Goal: Task Accomplishment & Management: Complete application form

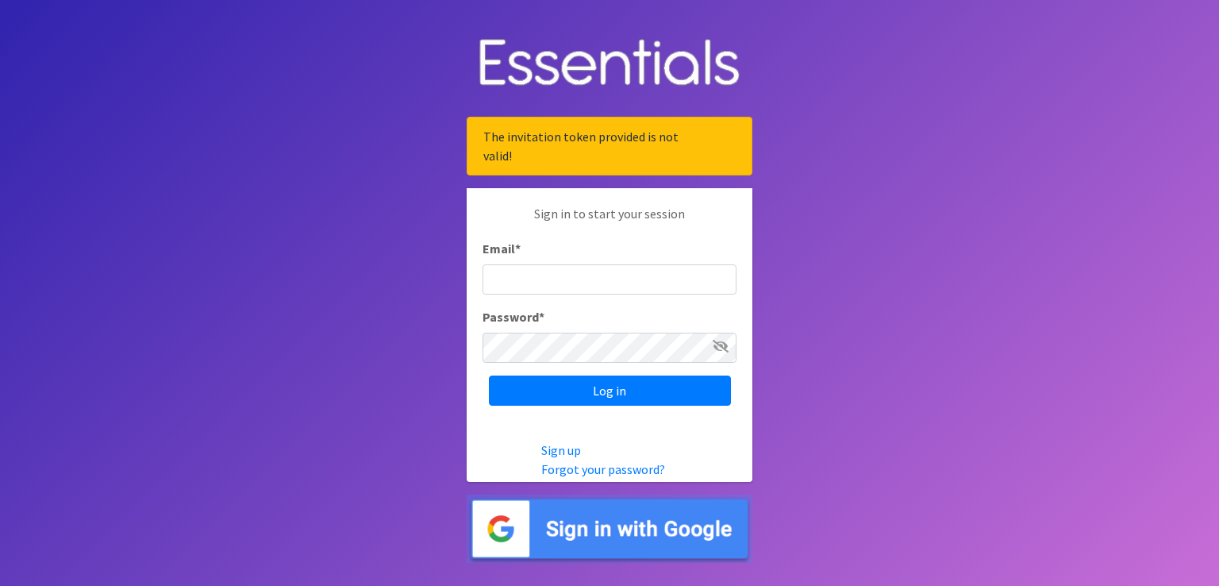
type input "[EMAIL_ADDRESS][DOMAIN_NAME]"
click at [489, 376] on input "Log in" at bounding box center [610, 391] width 242 height 30
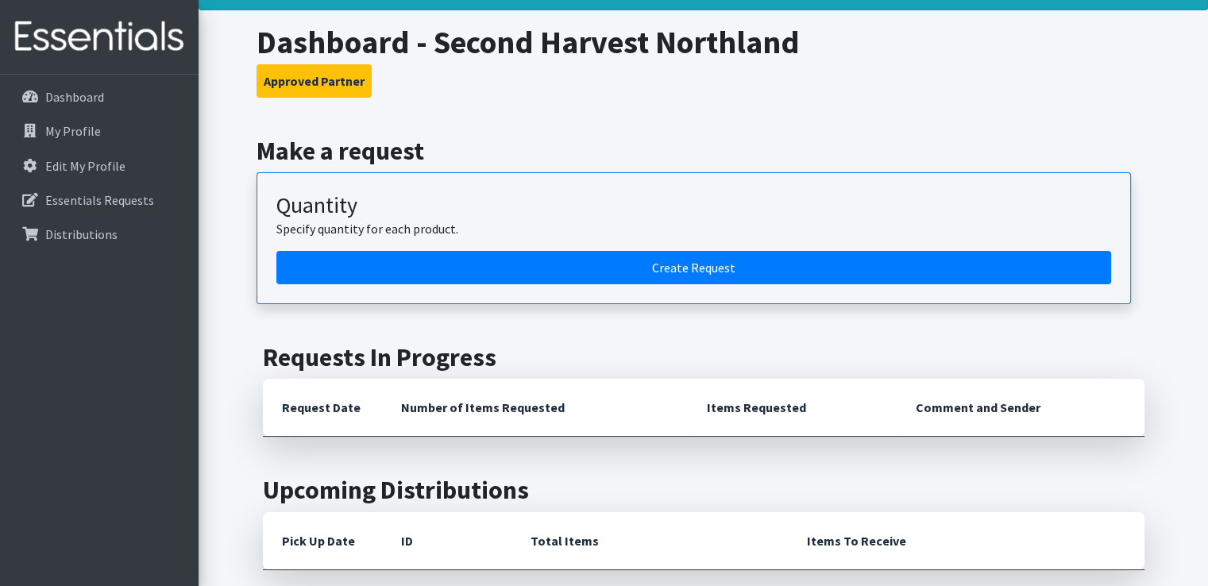
scroll to position [76, 0]
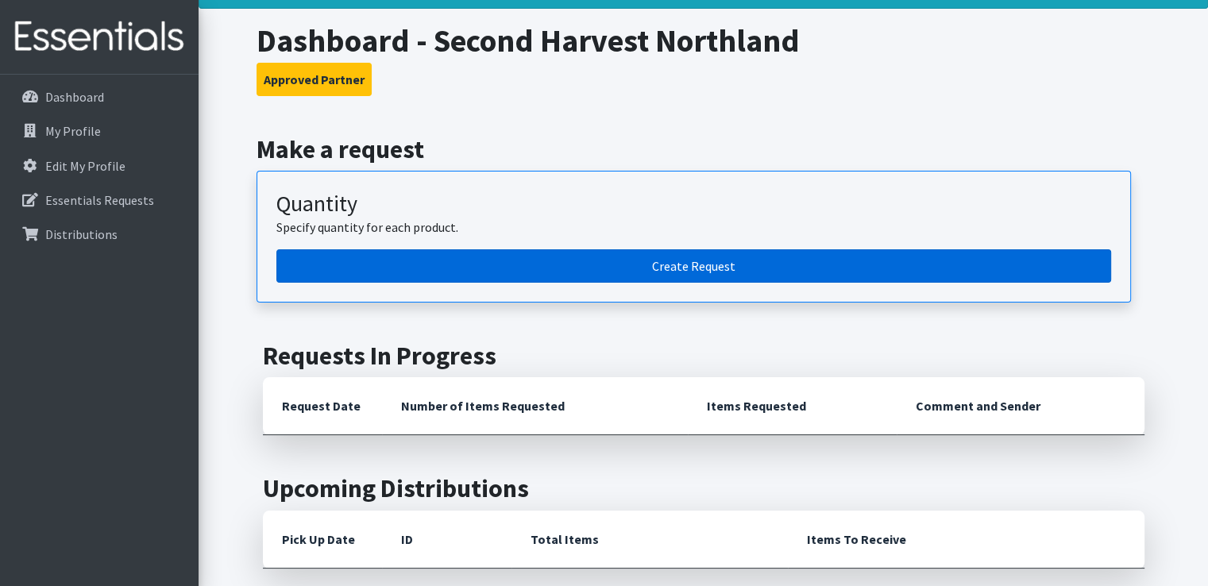
click at [835, 263] on link "Create Request" at bounding box center [693, 265] width 834 height 33
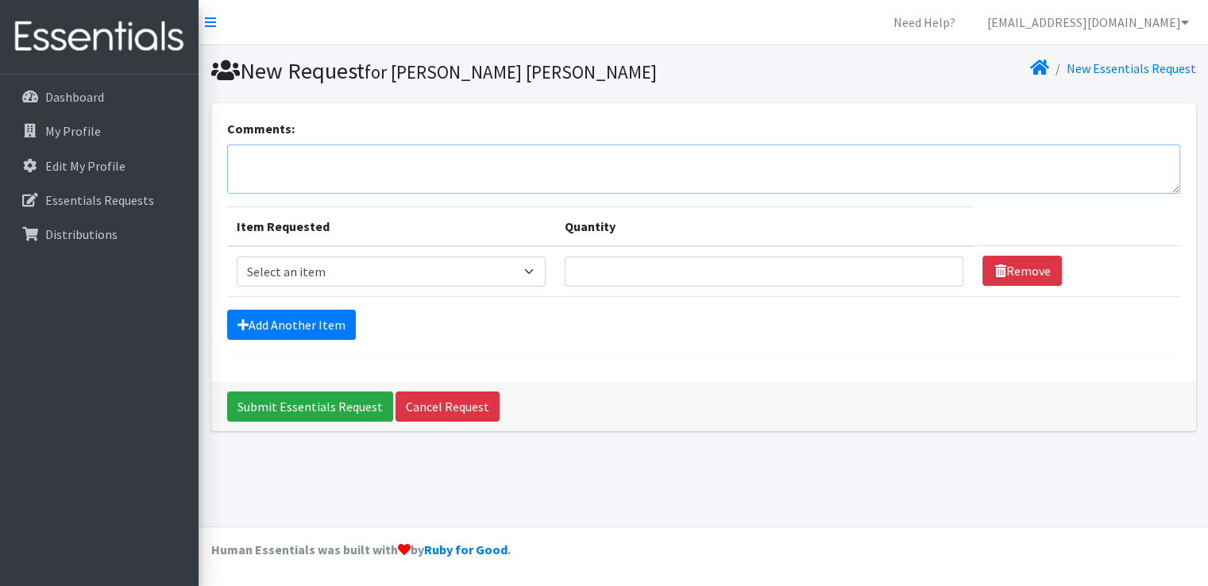
click at [482, 169] on textarea "Comments:" at bounding box center [703, 168] width 953 height 49
click at [530, 270] on select "Select an item Kids (Newborn) Kids (Size 1) Kids (Size 2) Kids (Size 3) Kids (S…" at bounding box center [391, 271] width 309 height 30
click at [493, 229] on th "Item Requested" at bounding box center [391, 226] width 328 height 40
click at [530, 262] on select "Select an item Kids (Newborn) Kids (Size 1) Kids (Size 2) Kids (Size 3) Kids (S…" at bounding box center [391, 271] width 309 height 30
click at [713, 328] on div "Add Another Item" at bounding box center [703, 325] width 953 height 30
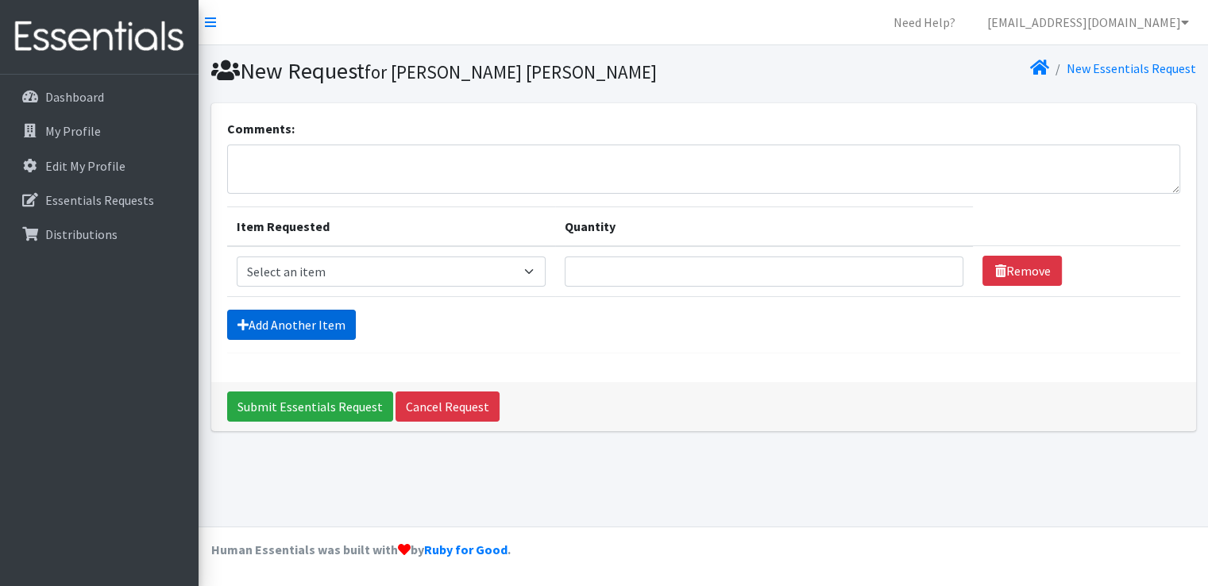
click at [316, 324] on link "Add Another Item" at bounding box center [291, 325] width 129 height 30
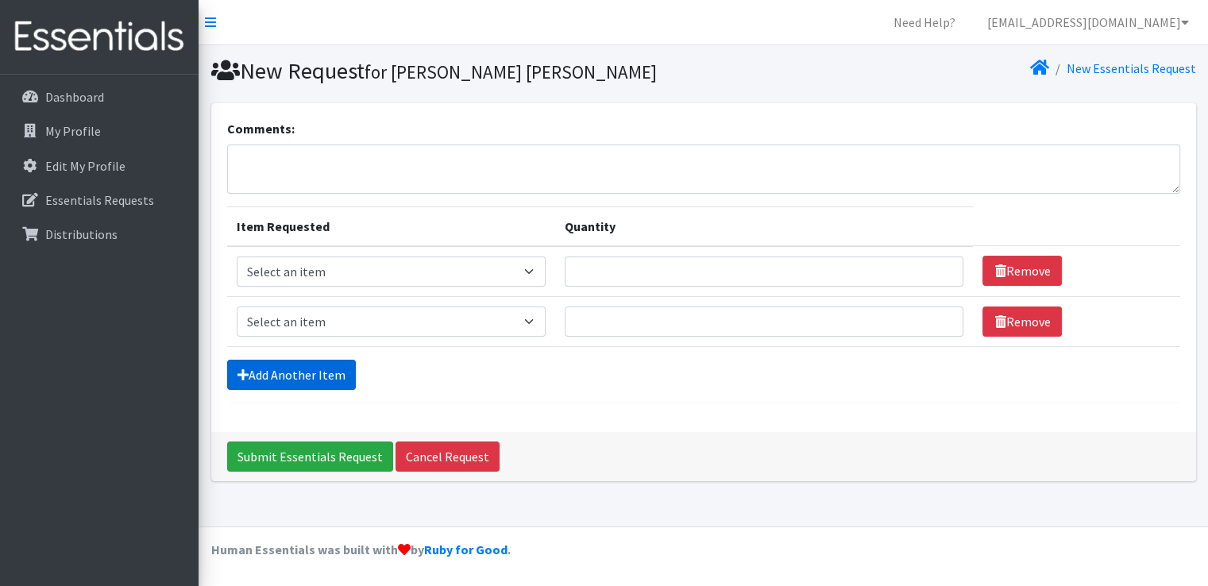
click at [318, 372] on link "Add Another Item" at bounding box center [291, 375] width 129 height 30
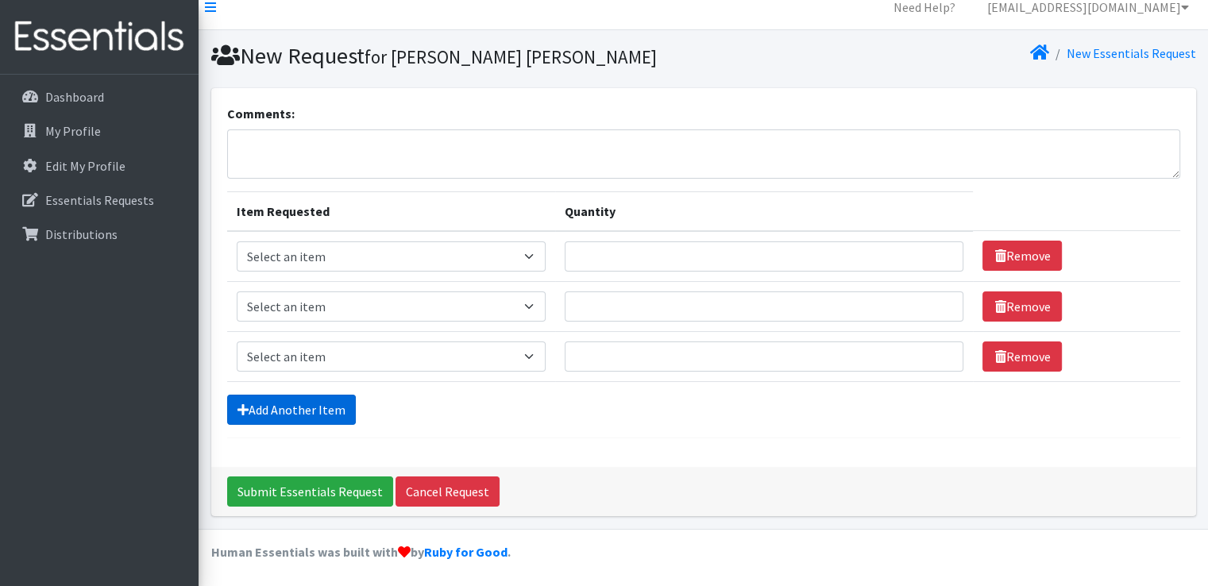
click at [311, 401] on link "Add Another Item" at bounding box center [291, 410] width 129 height 30
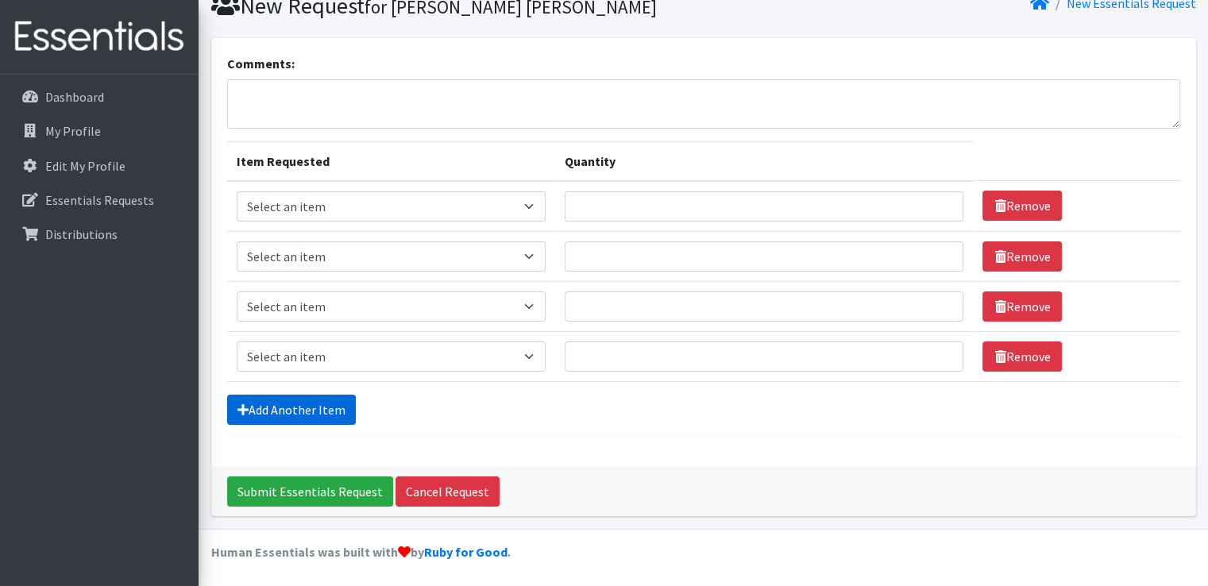
click at [309, 412] on link "Add Another Item" at bounding box center [291, 410] width 129 height 30
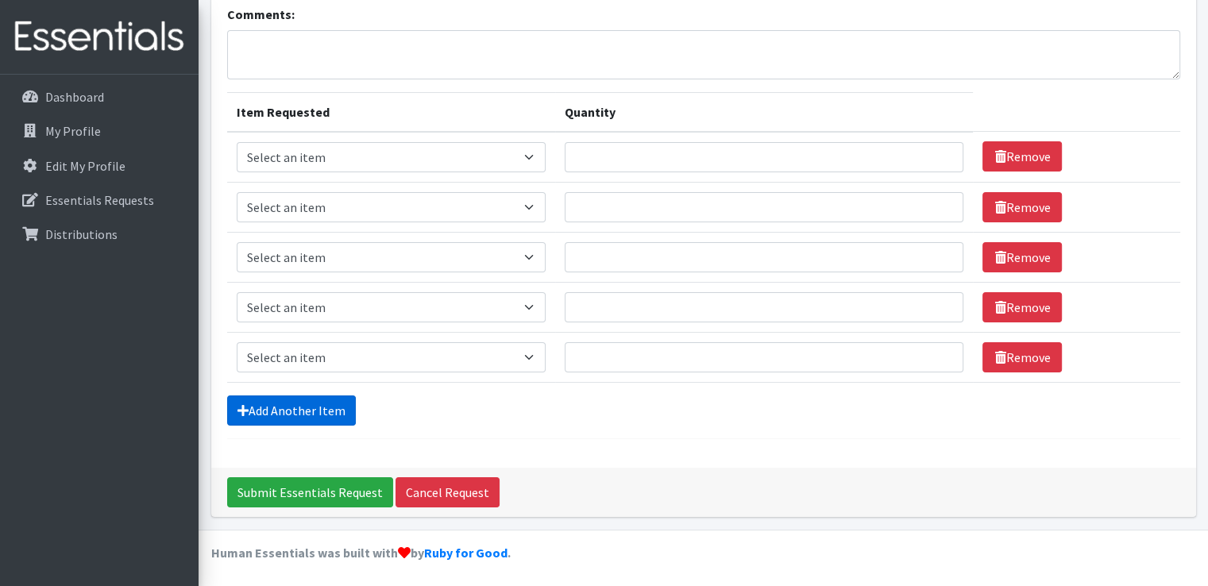
scroll to position [114, 0]
drag, startPoint x: 309, startPoint y: 412, endPoint x: 253, endPoint y: 414, distance: 55.6
click at [253, 414] on link "Add Another Item" at bounding box center [291, 410] width 129 height 30
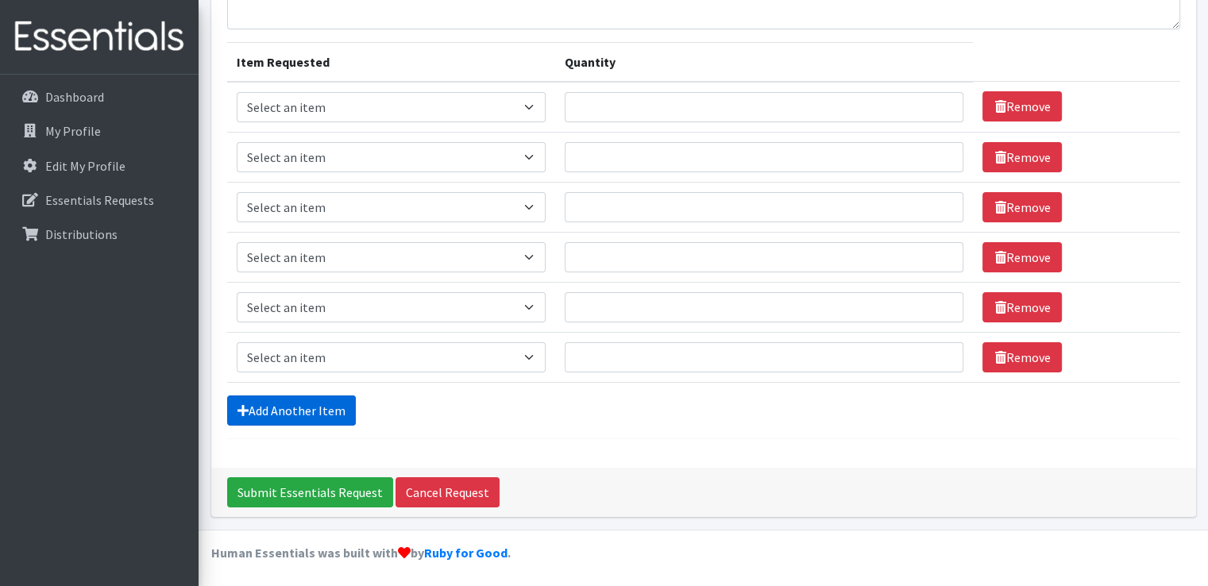
scroll to position [165, 0]
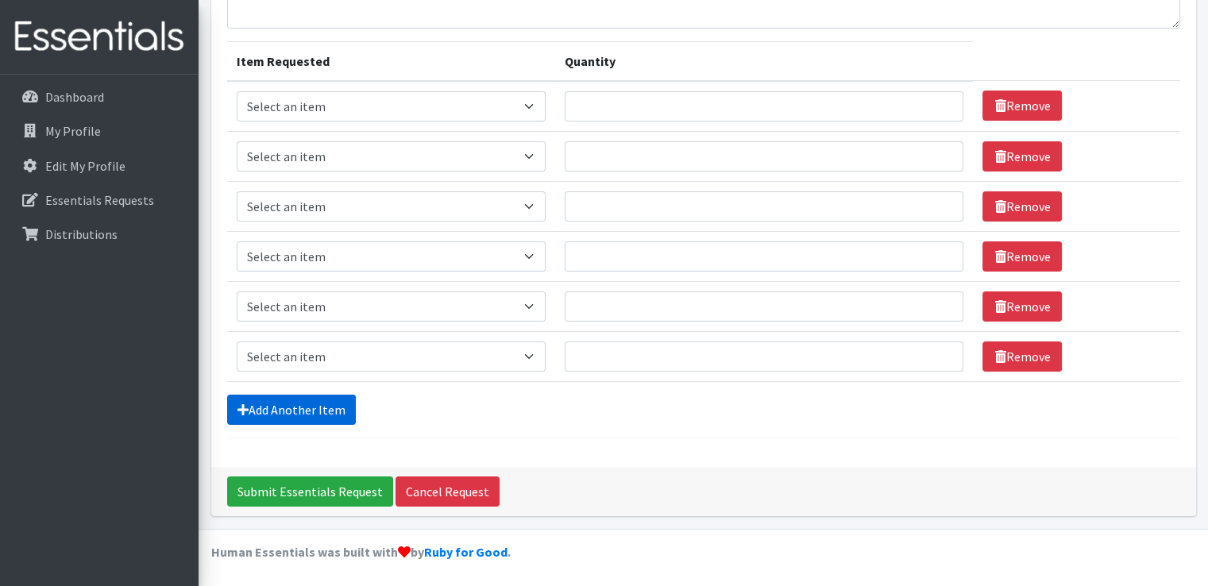
drag, startPoint x: 253, startPoint y: 414, endPoint x: 245, endPoint y: 406, distance: 11.8
click at [245, 406] on icon at bounding box center [242, 409] width 11 height 13
click at [313, 410] on link "Add Another Item" at bounding box center [291, 410] width 129 height 30
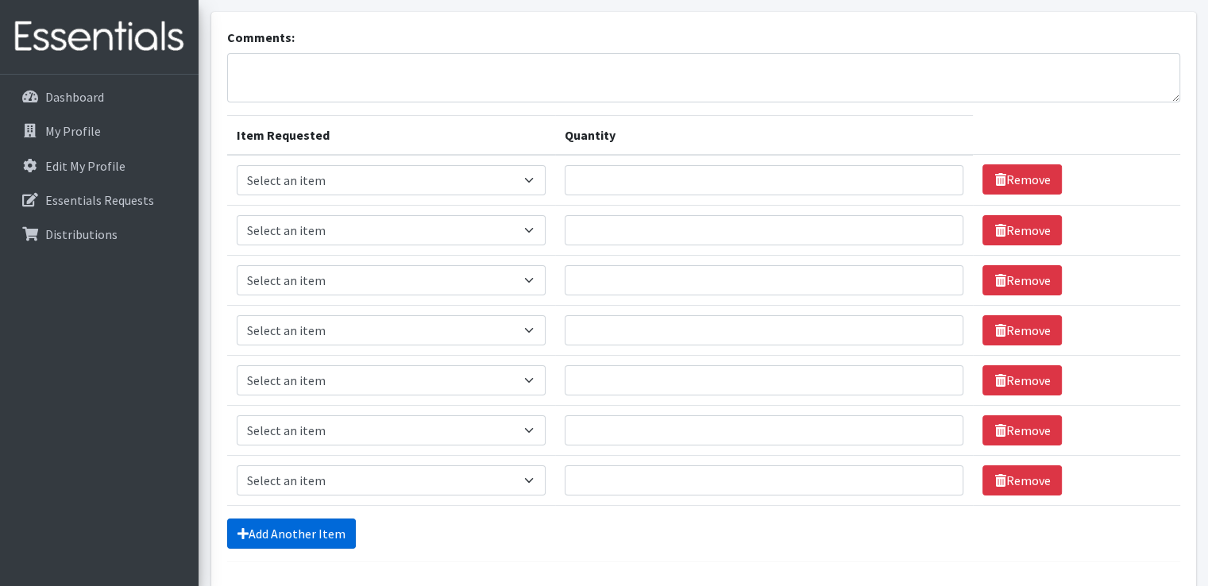
scroll to position [91, 0]
click at [651, 177] on input "Quantity" at bounding box center [763, 181] width 399 height 30
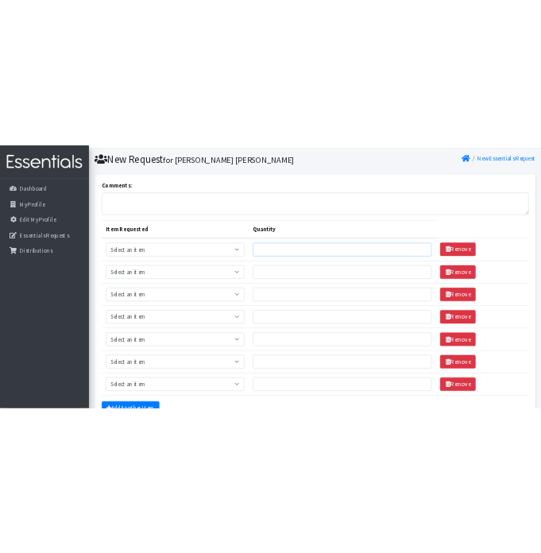
scroll to position [0, 0]
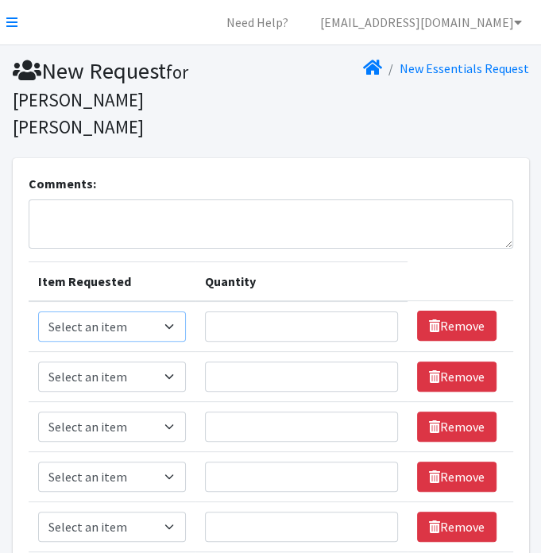
click at [165, 311] on select "Select an item Kids (Newborn) Kids (Size 1) Kids (Size 2) Kids (Size 3) Kids (S…" at bounding box center [112, 326] width 148 height 30
select select "11348"
click at [38, 311] on select "Select an item Kids (Newborn) Kids (Size 1) Kids (Size 2) Kids (Size 3) Kids (S…" at bounding box center [112, 326] width 148 height 30
click at [248, 311] on input "Quantity" at bounding box center [302, 326] width 194 height 30
type input "3000"
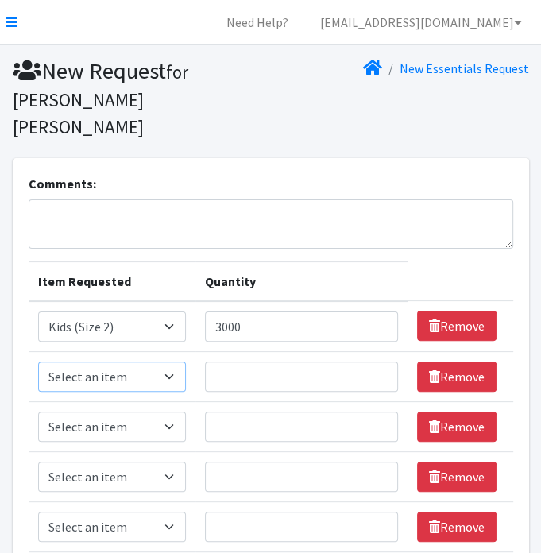
click at [168, 361] on select "Select an item Kids (Newborn) Kids (Size 1) Kids (Size 2) Kids (Size 3) Kids (S…" at bounding box center [112, 376] width 148 height 30
select select "11361"
click at [38, 361] on select "Select an item Kids (Newborn) Kids (Size 1) Kids (Size 2) Kids (Size 3) Kids (S…" at bounding box center [112, 376] width 148 height 30
click at [287, 361] on input "Quantity" at bounding box center [302, 376] width 194 height 30
click at [410, 261] on table "Item Requested Quantity Item Requested Select an item Kids (Newborn) Kids (Size…" at bounding box center [271, 456] width 484 height 391
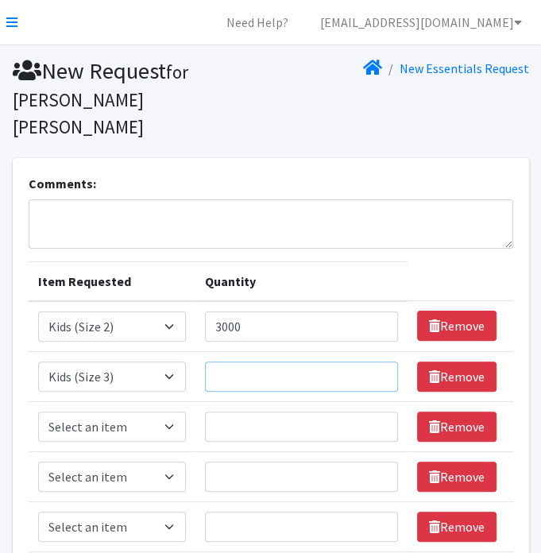
click at [296, 361] on input "Quantity" at bounding box center [302, 376] width 194 height 30
click at [248, 361] on input "Quantity" at bounding box center [302, 376] width 194 height 30
type input "4000"
click at [273, 411] on input "Quantity" at bounding box center [302, 426] width 194 height 30
type input "4000"
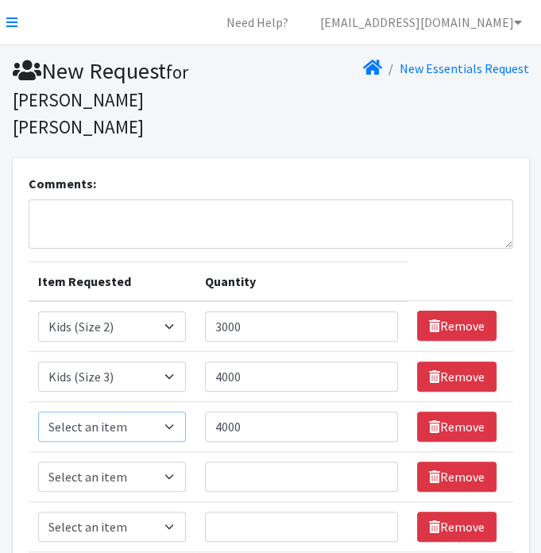
click at [168, 411] on select "Select an item Kids (Newborn) Kids (Size 1) Kids (Size 2) Kids (Size 3) Kids (S…" at bounding box center [112, 426] width 148 height 30
select select "11349"
click at [38, 411] on select "Select an item Kids (Newborn) Kids (Size 1) Kids (Size 2) Kids (Size 3) Kids (S…" at bounding box center [112, 426] width 148 height 30
click at [172, 461] on select "Select an item Kids (Newborn) Kids (Size 1) Kids (Size 2) Kids (Size 3) Kids (S…" at bounding box center [112, 476] width 148 height 30
select select "11322"
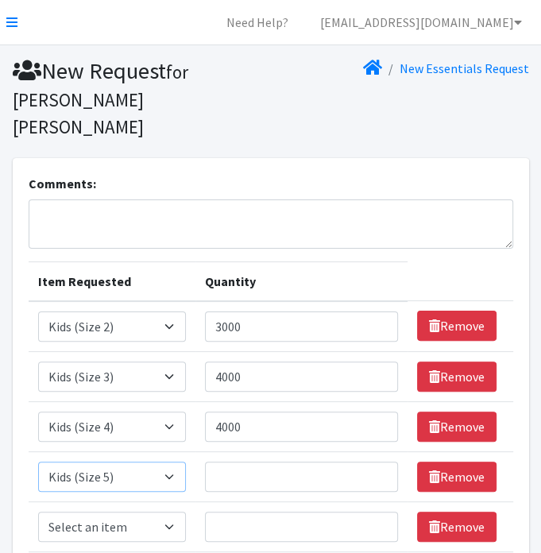
click at [38, 461] on select "Select an item Kids (Newborn) Kids (Size 1) Kids (Size 2) Kids (Size 3) Kids (S…" at bounding box center [112, 476] width 148 height 30
click at [274, 461] on input "Quantity" at bounding box center [302, 476] width 194 height 30
type input "4000"
click at [254, 511] on input "Quantity" at bounding box center [302, 526] width 194 height 30
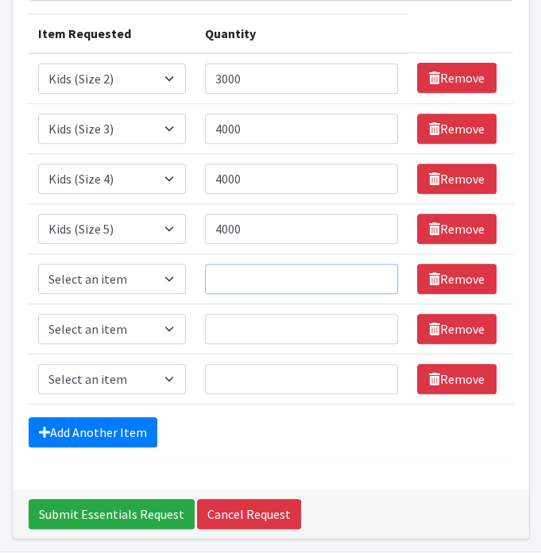
scroll to position [248, 0]
click at [171, 264] on select "Select an item Kids (Newborn) Kids (Size 1) Kids (Size 2) Kids (Size 3) Kids (S…" at bounding box center [112, 279] width 148 height 30
select select "11346"
click at [38, 264] on select "Select an item Kids (Newborn) Kids (Size 1) Kids (Size 2) Kids (Size 3) Kids (S…" at bounding box center [112, 279] width 148 height 30
click at [165, 314] on select "Select an item Kids (Newborn) Kids (Size 1) Kids (Size 2) Kids (Size 3) Kids (S…" at bounding box center [112, 329] width 148 height 30
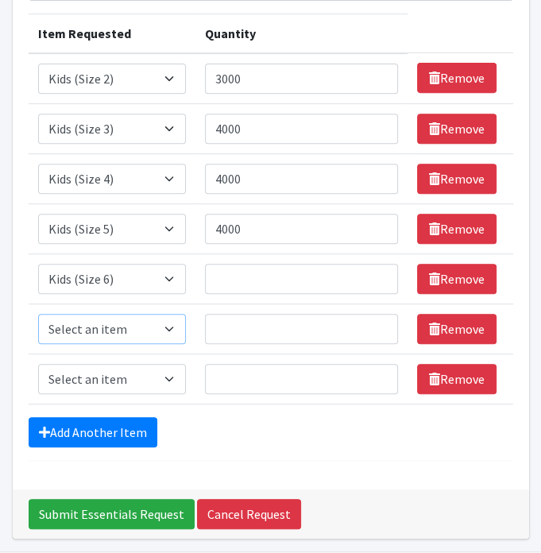
select select "14461"
click at [38, 314] on select "Select an item Kids (Newborn) Kids (Size 1) Kids (Size 2) Kids (Size 3) Kids (S…" at bounding box center [112, 329] width 148 height 30
click at [171, 364] on select "Select an item Kids (Newborn) Kids (Size 1) Kids (Size 2) Kids (Size 3) Kids (S…" at bounding box center [112, 379] width 148 height 30
select select "11344"
click at [38, 364] on select "Select an item Kids (Newborn) Kids (Size 1) Kids (Size 2) Kids (Size 3) Kids (S…" at bounding box center [112, 379] width 148 height 30
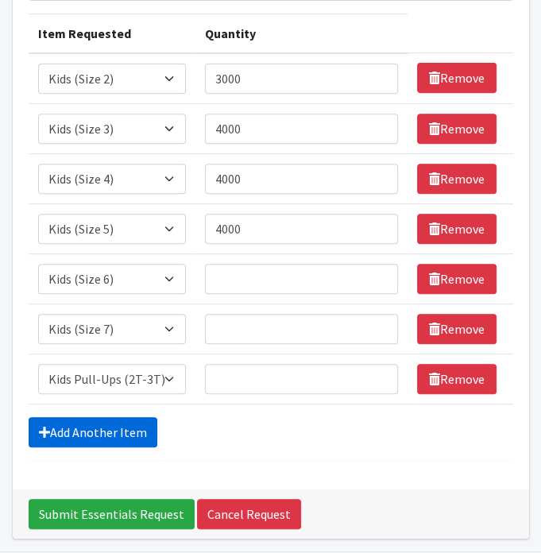
click at [127, 417] on link "Add Another Item" at bounding box center [93, 432] width 129 height 30
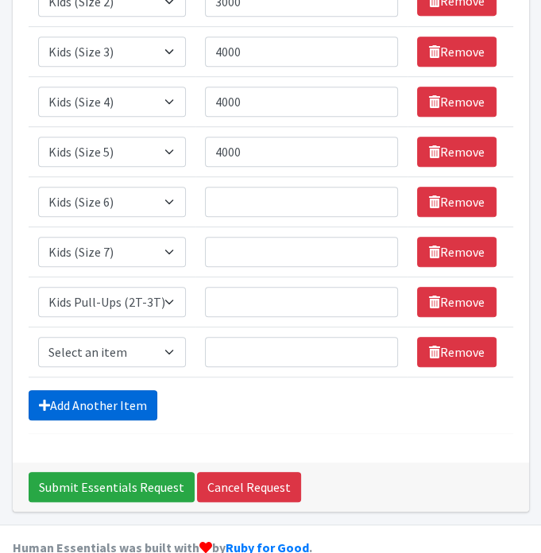
click at [121, 390] on link "Add Another Item" at bounding box center [93, 405] width 129 height 30
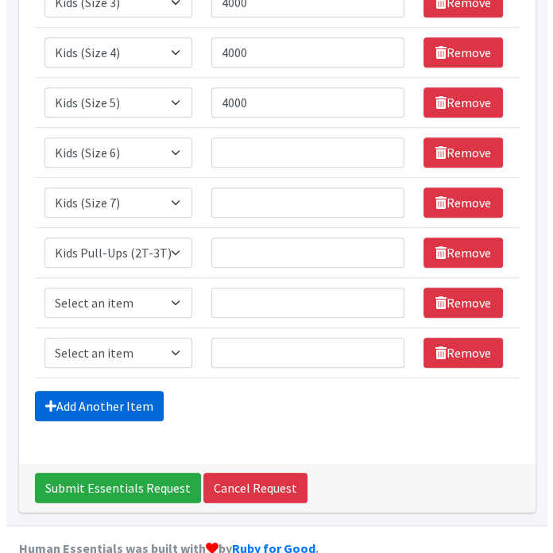
scroll to position [375, 0]
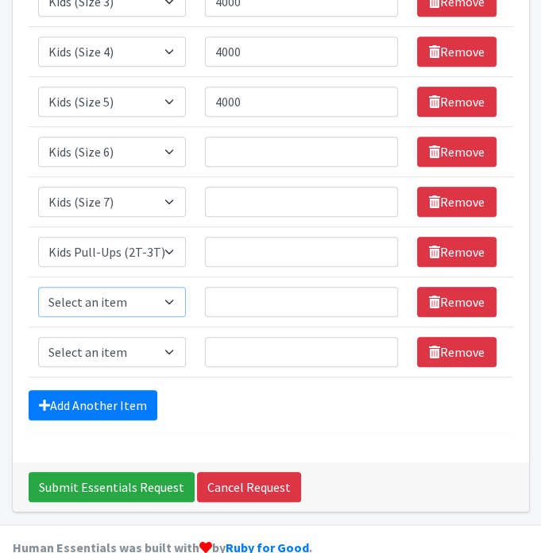
click at [166, 287] on select "Select an item Kids (Newborn) Kids (Size 1) Kids (Size 2) Kids (Size 3) Kids (S…" at bounding box center [112, 302] width 148 height 30
select select "11340"
click at [38, 287] on select "Select an item Kids (Newborn) Kids (Size 1) Kids (Size 2) Kids (Size 3) Kids (S…" at bounding box center [112, 302] width 148 height 30
click at [168, 337] on select "Select an item Kids (Newborn) Kids (Size 1) Kids (Size 2) Kids (Size 3) Kids (S…" at bounding box center [112, 352] width 148 height 30
click at [38, 337] on select "Select an item Kids (Newborn) Kids (Size 1) Kids (Size 2) Kids (Size 3) Kids (S…" at bounding box center [112, 352] width 148 height 30
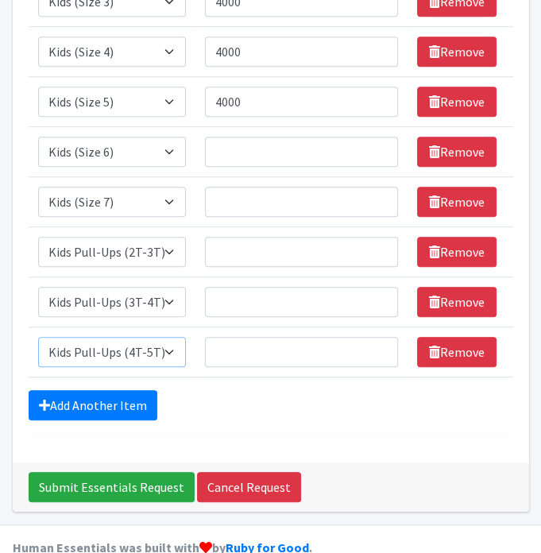
click at [168, 337] on select "Select an item Kids (Newborn) Kids (Size 1) Kids (Size 2) Kids (Size 3) Kids (S…" at bounding box center [112, 352] width 148 height 30
select select "11343"
click at [38, 337] on select "Select an item Kids (Newborn) Kids (Size 1) Kids (Size 2) Kids (Size 3) Kids (S…" at bounding box center [112, 352] width 148 height 30
click at [289, 137] on input "Quantity" at bounding box center [302, 152] width 194 height 30
type input "4000"
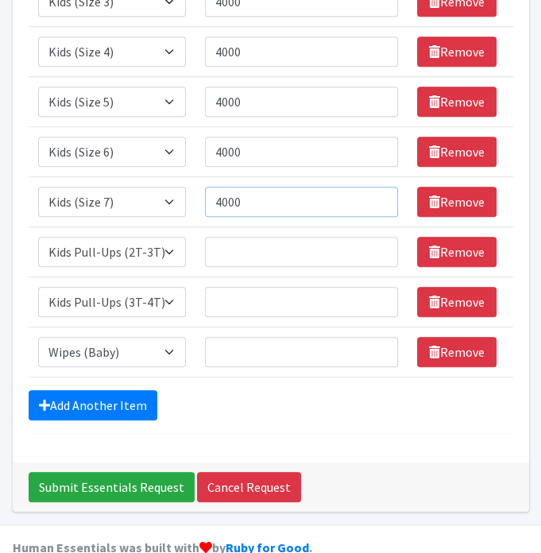
type input "4000"
click at [236, 237] on input "Quantity" at bounding box center [302, 252] width 194 height 30
type input "1088"
click at [252, 287] on input "Quantity" at bounding box center [302, 302] width 194 height 30
type input "840"
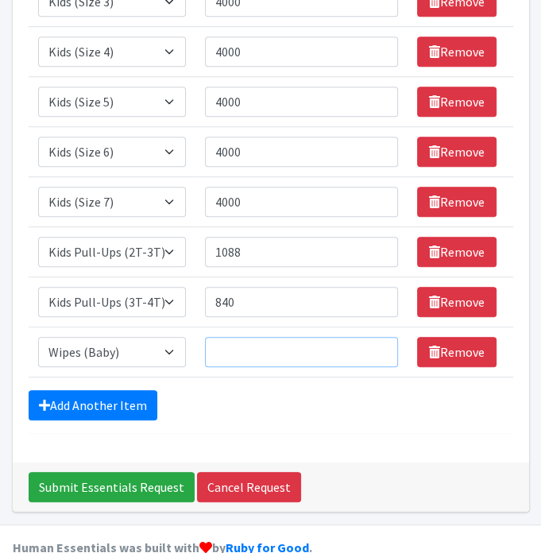
click at [231, 337] on input "Quantity" at bounding box center [302, 352] width 194 height 30
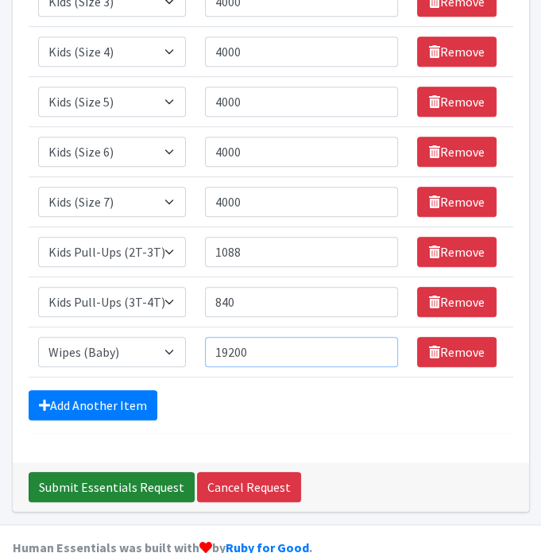
type input "19200"
click at [138, 472] on input "Submit Essentials Request" at bounding box center [112, 487] width 166 height 30
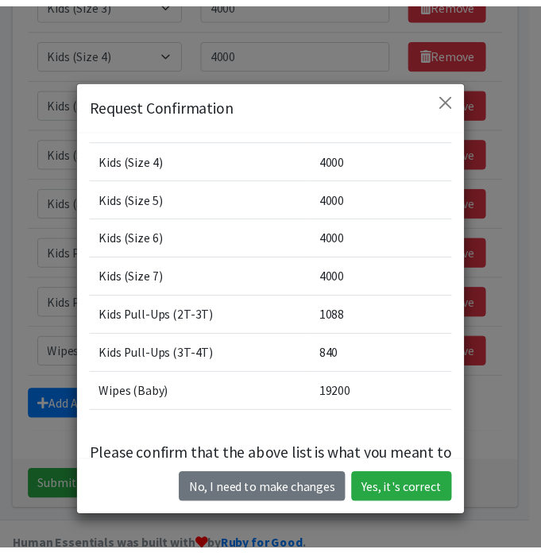
scroll to position [120, 0]
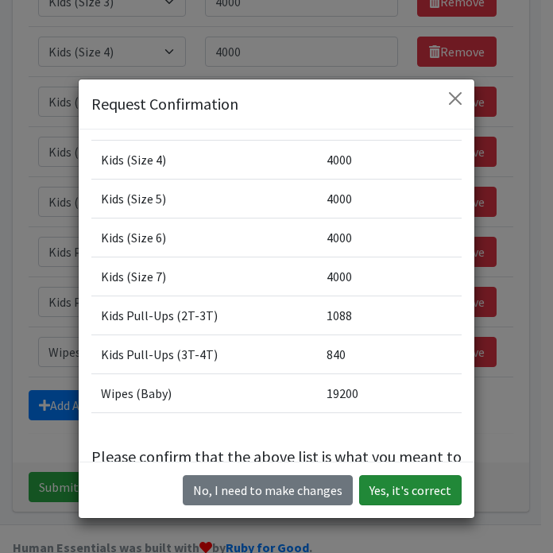
click at [418, 484] on button "Yes, it's correct" at bounding box center [410, 490] width 102 height 30
